Goal: Task Accomplishment & Management: Use online tool/utility

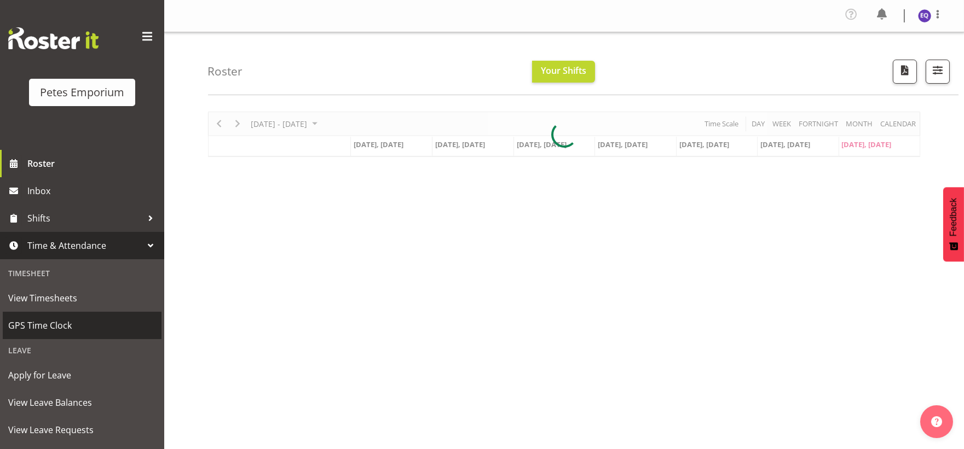
click at [65, 321] on span "GPS Time Clock" at bounding box center [82, 326] width 148 height 16
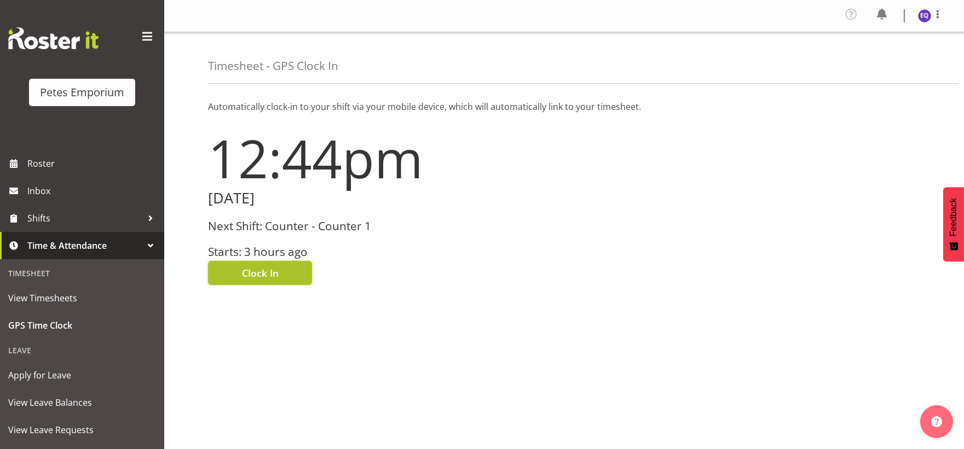
click at [274, 274] on span "Clock In" at bounding box center [260, 273] width 37 height 14
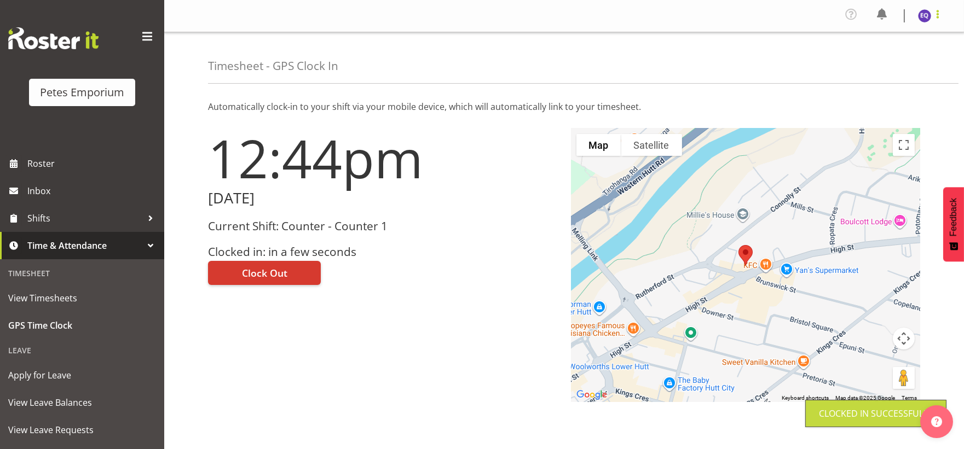
click at [937, 13] on span at bounding box center [937, 14] width 13 height 13
click at [877, 60] on link "Log Out" at bounding box center [891, 60] width 105 height 20
